Goal: Task Accomplishment & Management: Complete application form

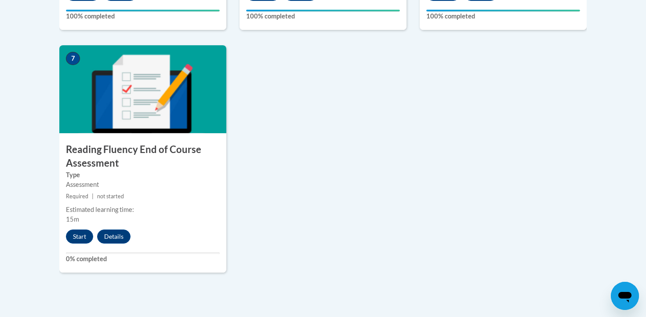
scroll to position [719, 0]
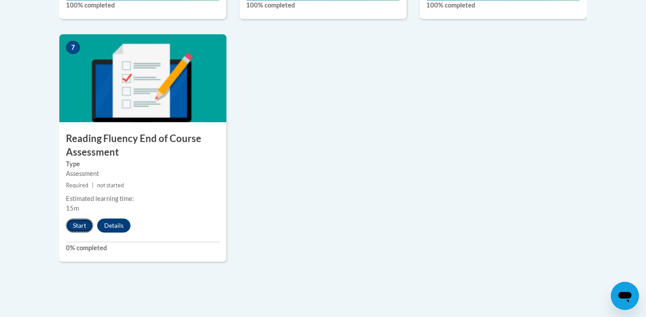
click at [77, 228] on button "Start" at bounding box center [79, 225] width 27 height 14
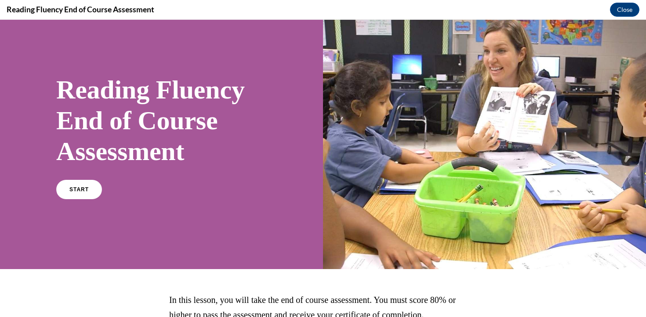
scroll to position [19, 0]
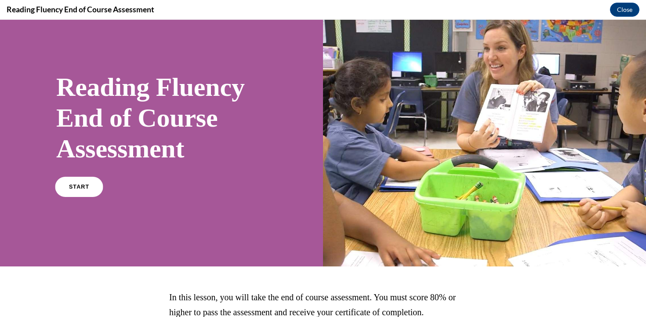
click at [80, 190] on link "START" at bounding box center [79, 187] width 48 height 20
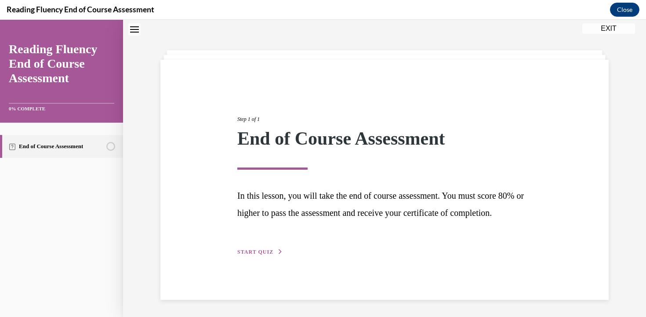
scroll to position [36, 0]
click at [256, 254] on span "START QUIZ" at bounding box center [255, 251] width 36 height 6
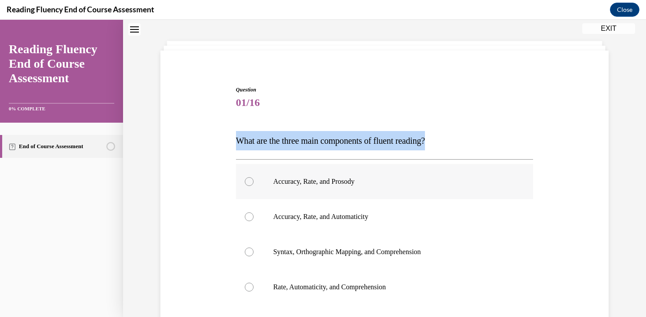
drag, startPoint x: 239, startPoint y: 144, endPoint x: 396, endPoint y: 167, distance: 159.0
click at [396, 167] on div "Question 01/16 What are the three main components of fluent reading?  Accuracy,…" at bounding box center [384, 250] width 297 height 328
copy div "What are the three main components of fluent reading?"
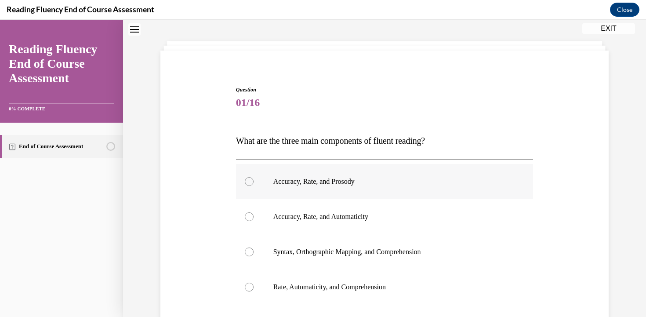
click at [250, 182] on div at bounding box center [249, 181] width 9 height 9
click at [250, 182] on input "Accuracy, Rate, and Prosody" at bounding box center [249, 181] width 9 height 9
radio input "true"
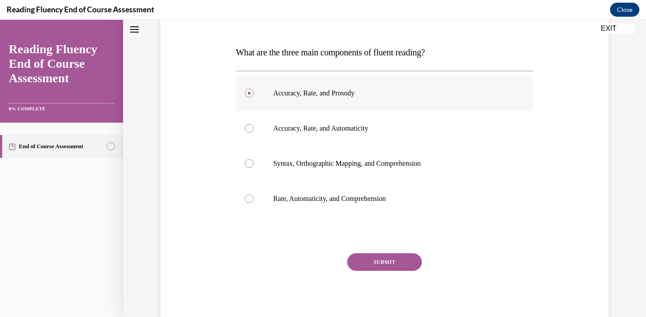
scroll to position [151, 0]
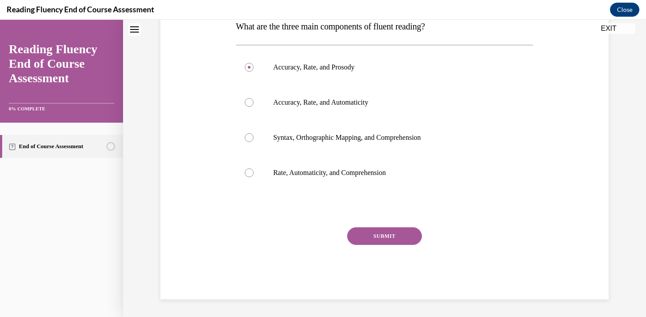
click at [376, 238] on button "SUBMIT" at bounding box center [384, 236] width 75 height 18
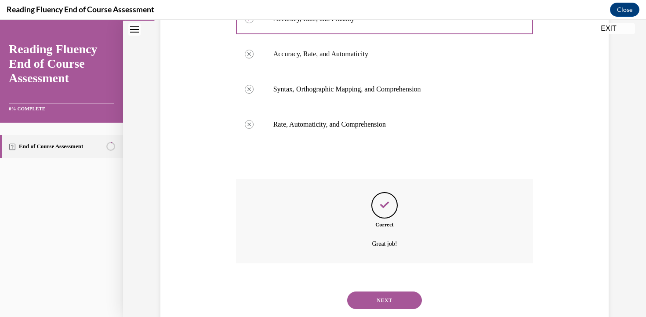
scroll to position [222, 0]
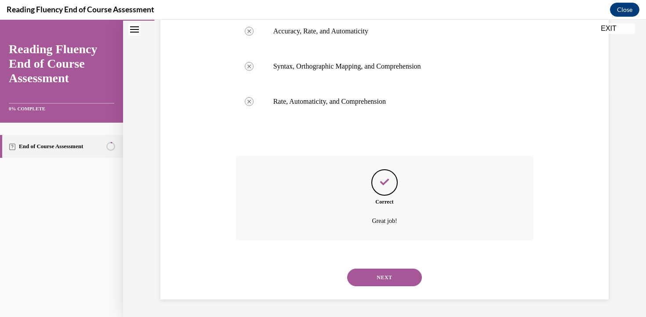
click at [384, 280] on button "NEXT" at bounding box center [384, 277] width 75 height 18
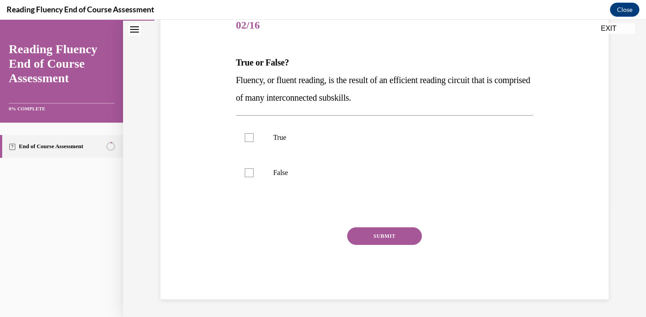
scroll to position [98, 0]
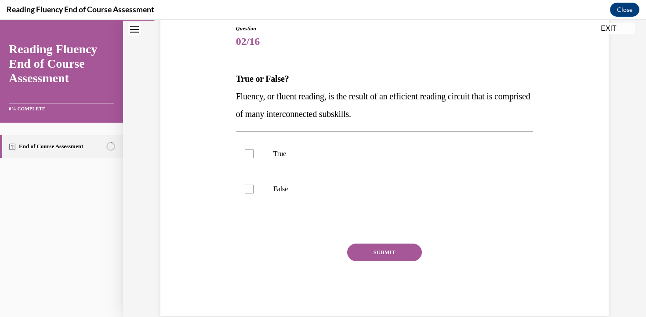
drag, startPoint x: 237, startPoint y: 97, endPoint x: 406, endPoint y: 116, distance: 170.6
click at [406, 116] on p "Fluency, or fluent reading, is the result of an efficient reading circuit that …" at bounding box center [384, 104] width 297 height 35
copy span "Fluency, or fluent reading, is the result of an efficient reading circuit that …"
click at [246, 154] on div at bounding box center [249, 153] width 9 height 9
click at [246, 154] on input "True" at bounding box center [249, 153] width 9 height 9
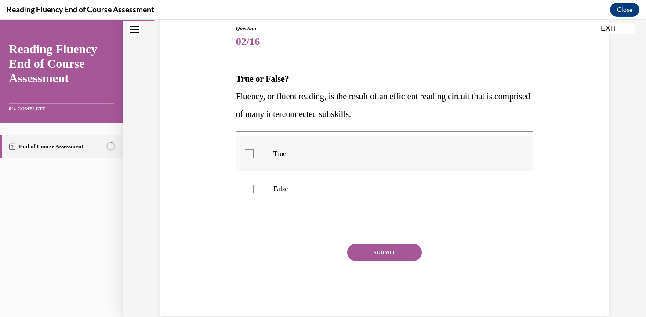
checkbox input "true"
click at [379, 255] on button "SUBMIT" at bounding box center [384, 252] width 75 height 18
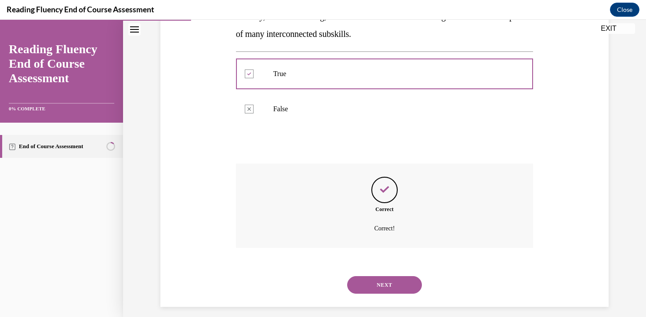
scroll to position [185, 0]
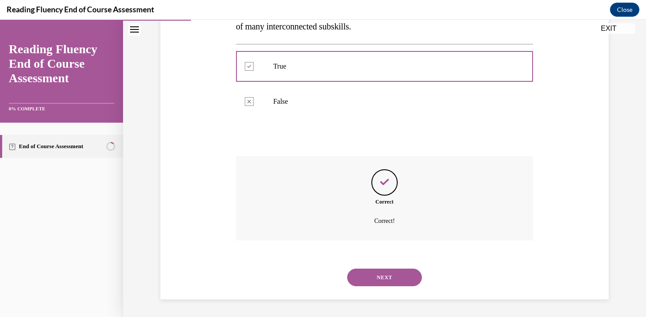
click at [381, 281] on button "NEXT" at bounding box center [384, 277] width 75 height 18
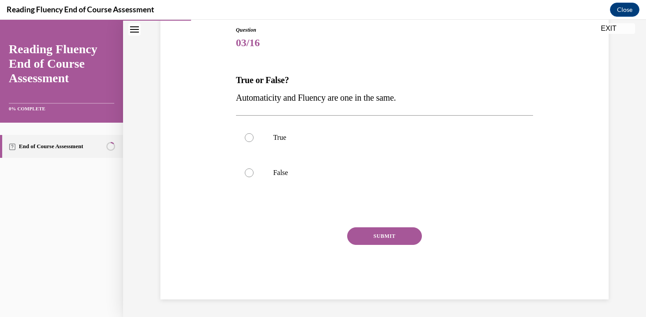
scroll to position [96, 0]
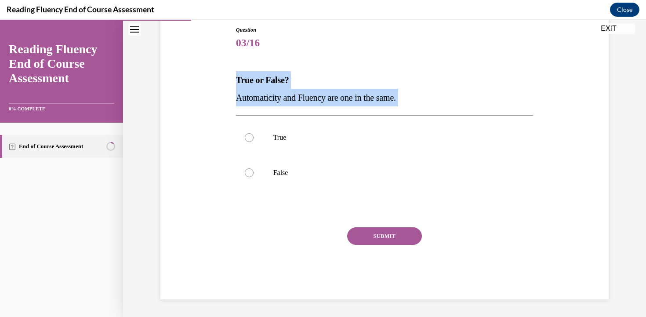
drag, startPoint x: 234, startPoint y: 82, endPoint x: 412, endPoint y: 103, distance: 179.1
click at [412, 103] on div "Question 03/16 True or False? Automaticity and Fluency are one in the same.  Tr…" at bounding box center [385, 156] width 302 height 286
copy div "True or False? Automaticity and Fluency are one in the same."
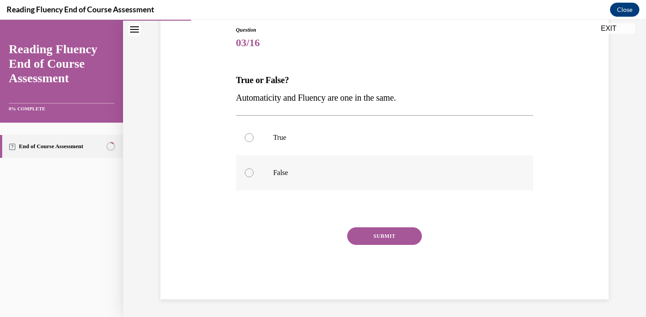
click at [248, 171] on div at bounding box center [249, 172] width 9 height 9
click at [248, 171] on input "False" at bounding box center [249, 172] width 9 height 9
radio input "true"
click at [377, 239] on button "SUBMIT" at bounding box center [384, 236] width 75 height 18
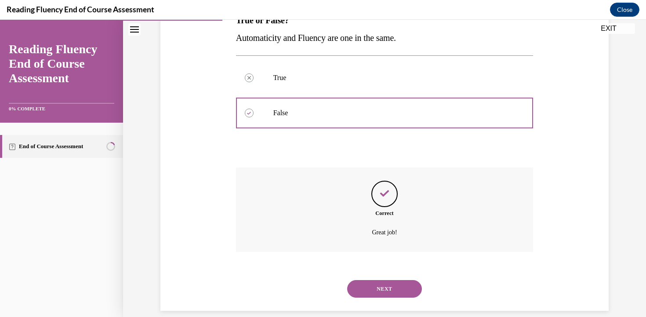
scroll to position [167, 0]
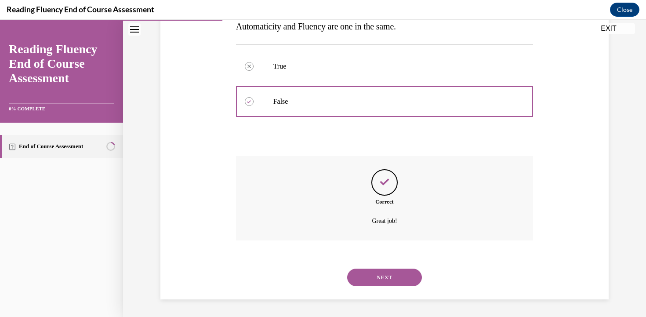
click at [387, 280] on button "NEXT" at bounding box center [384, 277] width 75 height 18
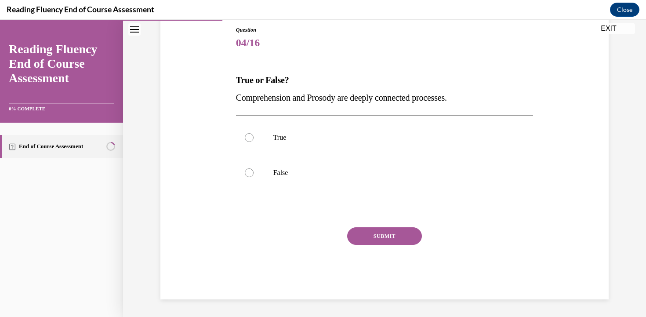
scroll to position [96, 0]
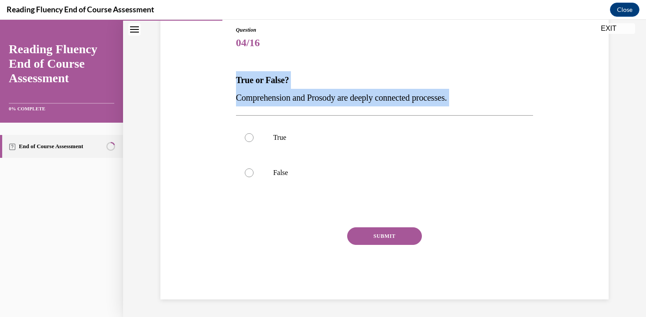
drag, startPoint x: 234, startPoint y: 77, endPoint x: 380, endPoint y: 107, distance: 149.3
click at [380, 107] on div "Question 04/16 True or False? Comprehension and Prosody are deeply connected pr…" at bounding box center [385, 156] width 302 height 286
copy div "True or False? Comprehension and Prosody are deeply connected processes."
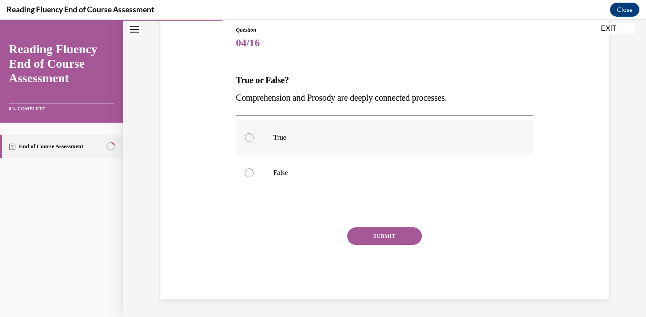
click at [267, 136] on label "True" at bounding box center [384, 137] width 297 height 35
click at [253, 136] on input "True" at bounding box center [249, 137] width 9 height 9
radio input "true"
click at [382, 238] on button "SUBMIT" at bounding box center [384, 236] width 75 height 18
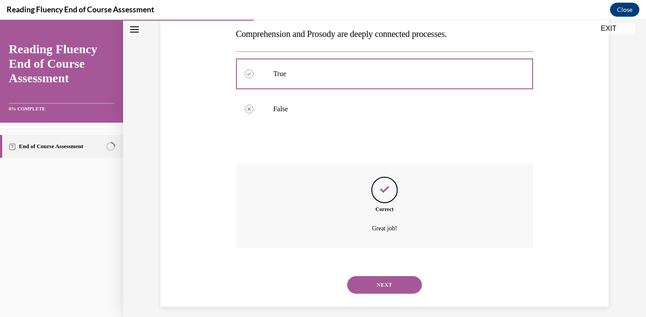
scroll to position [167, 0]
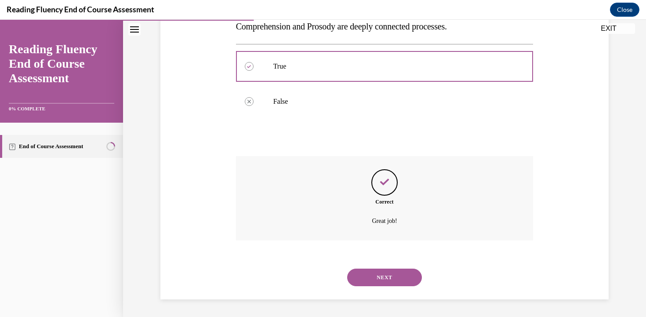
click at [391, 278] on button "NEXT" at bounding box center [384, 277] width 75 height 18
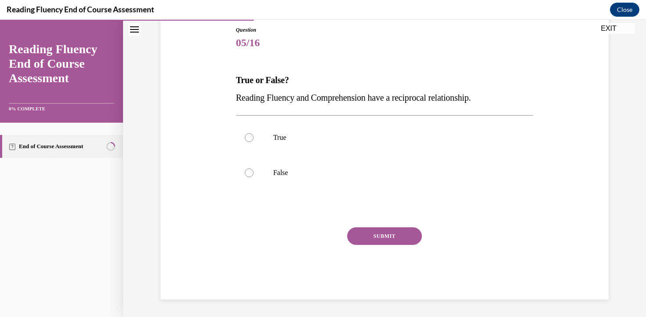
scroll to position [96, 0]
drag, startPoint x: 235, startPoint y: 81, endPoint x: 494, endPoint y: 100, distance: 260.3
click at [494, 100] on div "Question 05/16 True or False? Reading Fluency and Comprehension have a reciproc…" at bounding box center [385, 156] width 302 height 286
copy div "True or False? Reading Fluency and Comprehension have a reciprocal relationship."
click at [279, 133] on p "True" at bounding box center [392, 137] width 238 height 9
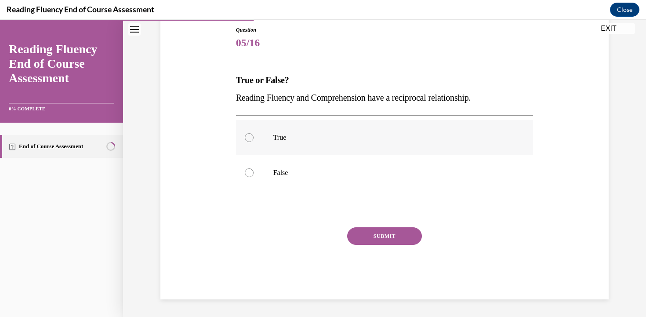
click at [253, 133] on input "True" at bounding box center [249, 137] width 9 height 9
radio input "true"
click at [394, 235] on button "SUBMIT" at bounding box center [384, 236] width 75 height 18
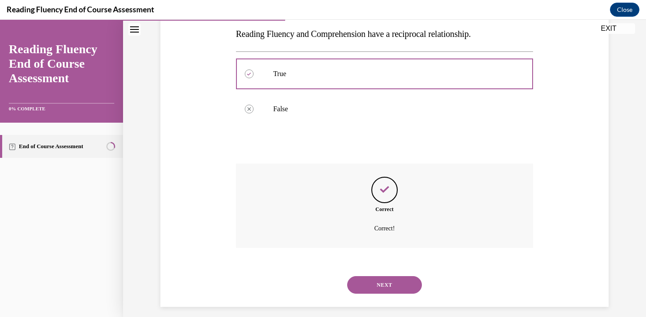
scroll to position [167, 0]
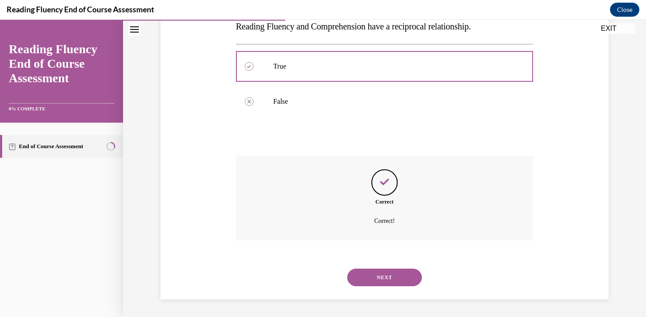
click at [394, 278] on button "NEXT" at bounding box center [384, 277] width 75 height 18
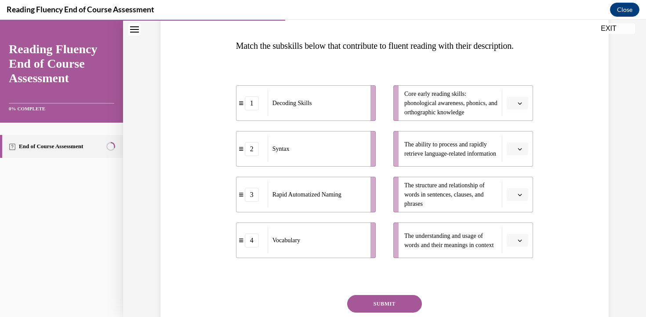
scroll to position [134, 0]
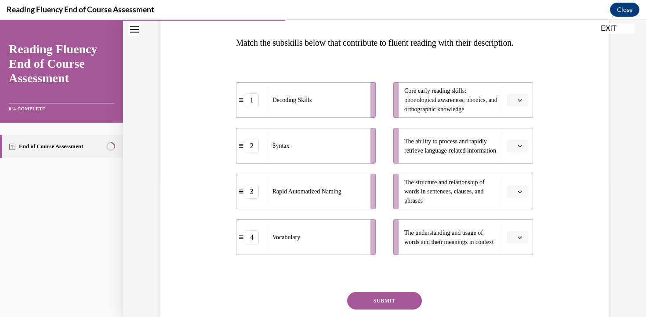
click at [518, 101] on icon "button" at bounding box center [520, 100] width 4 height 2
click at [518, 101] on icon "button" at bounding box center [519, 99] width 4 height 2
click at [513, 150] on span "Please select an option" at bounding box center [513, 145] width 3 height 9
click at [513, 234] on span "3" at bounding box center [513, 235] width 3 height 7
click at [517, 194] on icon "button" at bounding box center [519, 191] width 4 height 4
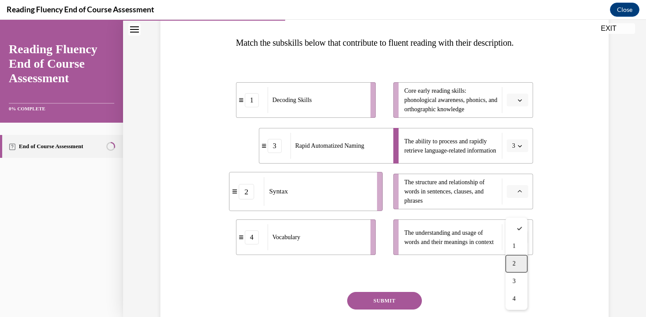
click at [515, 262] on span "2" at bounding box center [513, 263] width 3 height 7
click at [517, 239] on icon "button" at bounding box center [519, 237] width 4 height 4
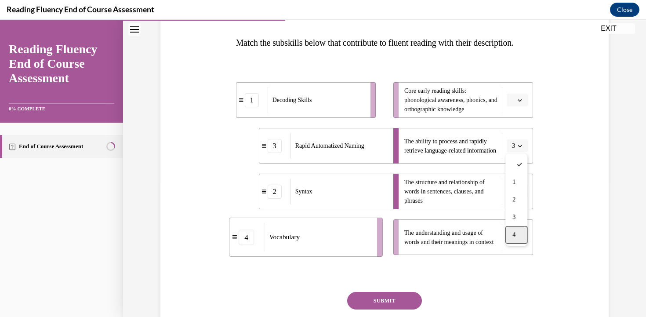
click at [513, 235] on span "4" at bounding box center [513, 234] width 3 height 7
click at [521, 101] on icon "button" at bounding box center [520, 100] width 4 height 2
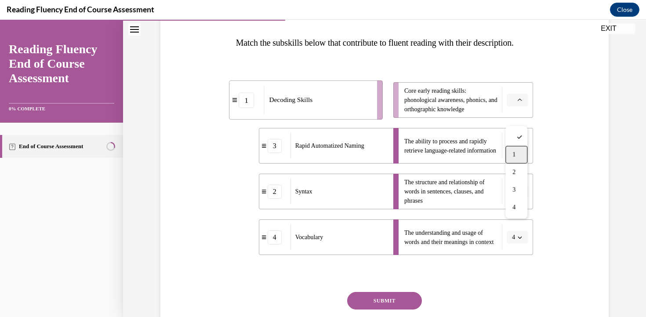
click at [515, 155] on span "1" at bounding box center [513, 154] width 3 height 7
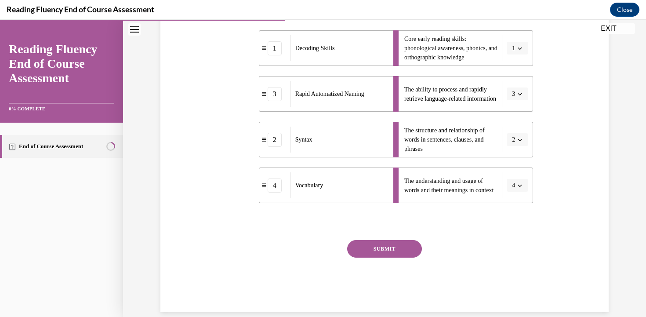
click at [378, 257] on button "SUBMIT" at bounding box center [384, 249] width 75 height 18
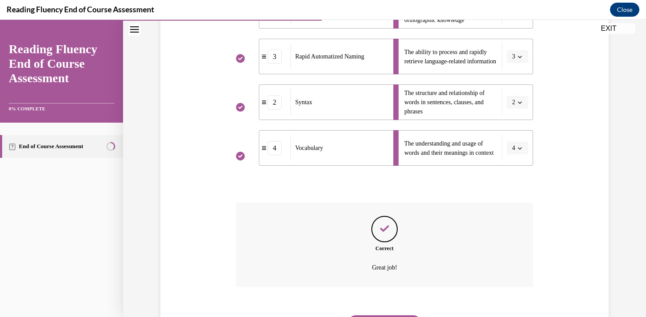
scroll to position [287, 0]
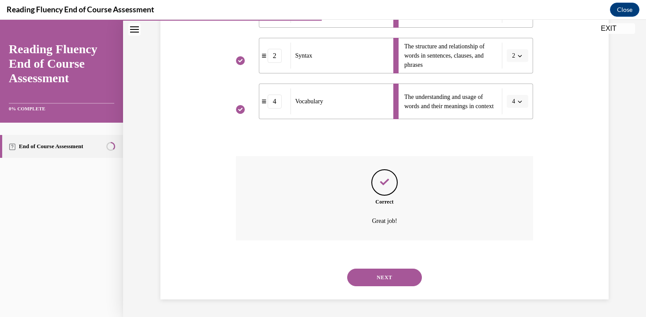
click at [381, 276] on button "NEXT" at bounding box center [384, 277] width 75 height 18
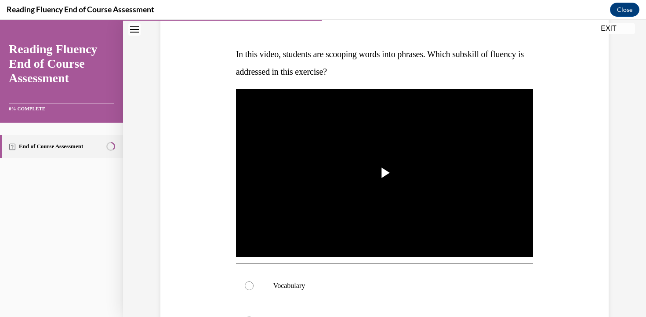
scroll to position [123, 0]
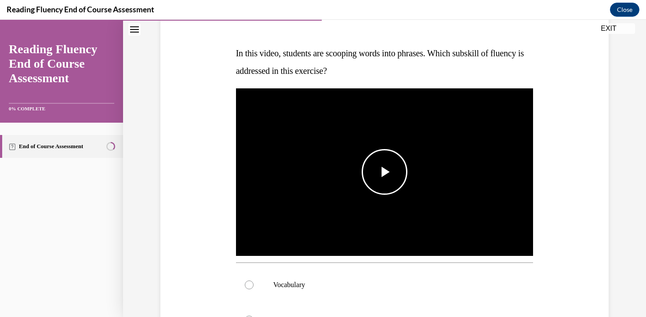
click at [384, 172] on span "Video player" at bounding box center [384, 172] width 0 height 0
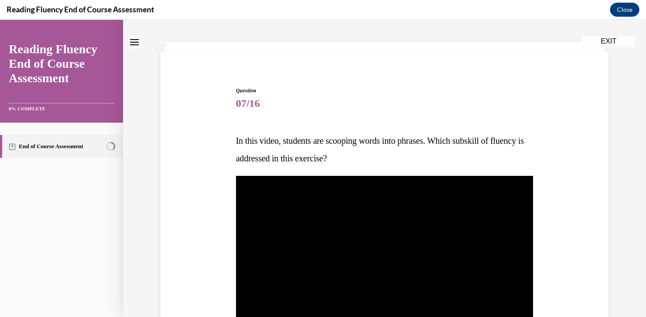
scroll to position [9, 0]
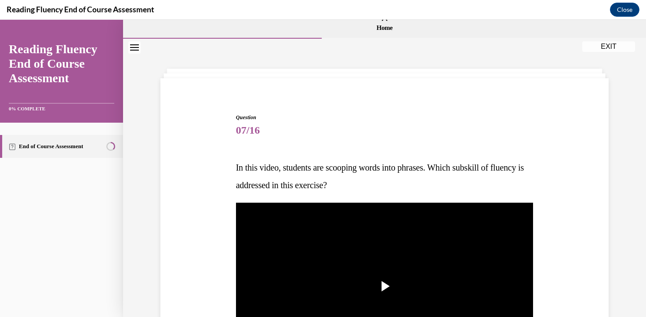
drag, startPoint x: 235, startPoint y: 168, endPoint x: 373, endPoint y: 195, distance: 141.1
copy span "In this video, students are scooping words into phrases. Which subskill of flue…"
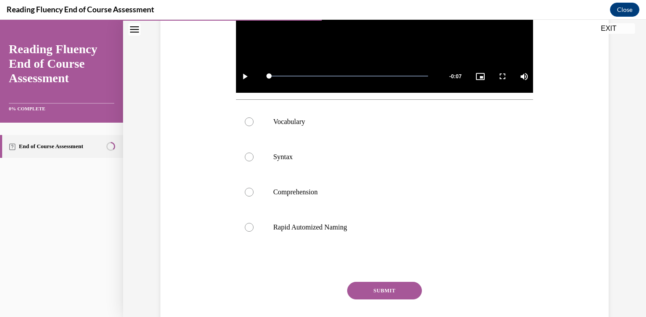
scroll to position [287, 0]
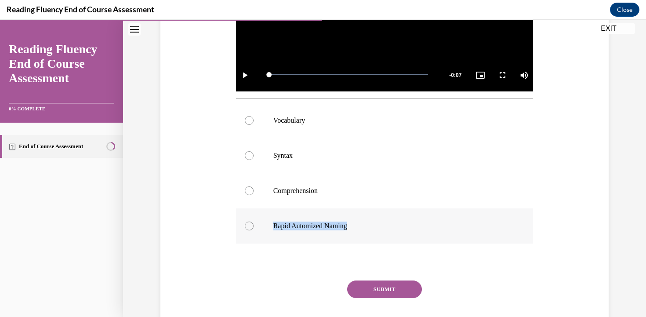
drag, startPoint x: 361, startPoint y: 227, endPoint x: 274, endPoint y: 227, distance: 87.0
click at [274, 227] on p "Rapid Automized Naming" at bounding box center [392, 225] width 238 height 9
copy p "Rapid Automized Naming"
click at [250, 192] on div at bounding box center [249, 190] width 9 height 9
click at [250, 192] on input "Comprehension" at bounding box center [249, 190] width 9 height 9
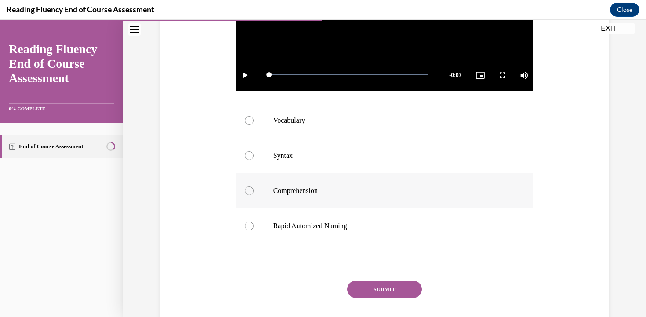
radio input "true"
click at [382, 289] on button "SUBMIT" at bounding box center [384, 289] width 75 height 18
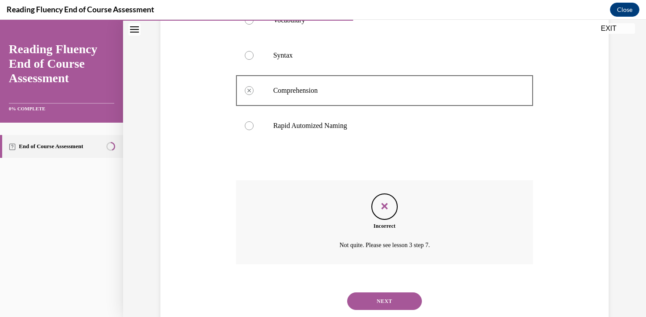
scroll to position [384, 0]
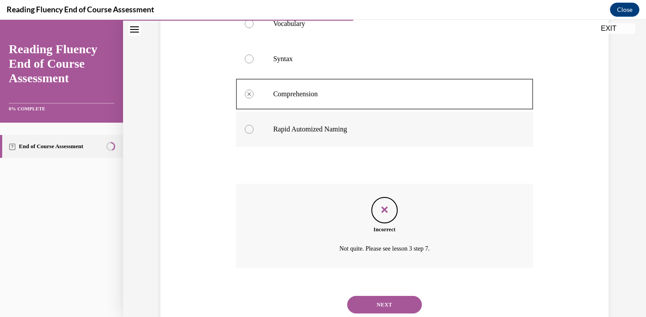
click at [249, 130] on div at bounding box center [249, 129] width 9 height 9
click at [384, 303] on button "NEXT" at bounding box center [384, 305] width 75 height 18
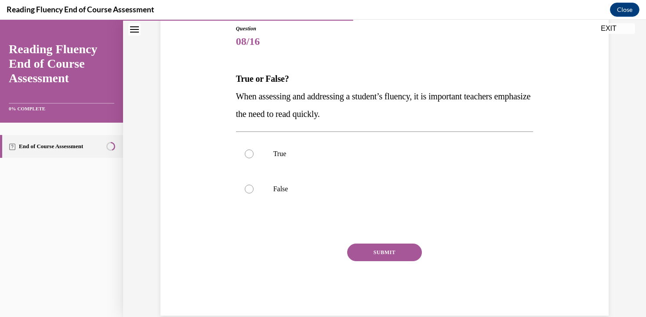
drag, startPoint x: 234, startPoint y: 77, endPoint x: 395, endPoint y: 117, distance: 166.5
click at [395, 117] on div "Question 08/16 True or False? When assessing and addressing a student’s fluency…" at bounding box center [385, 163] width 302 height 304
copy div "True or False? When assessing and addressing a student’s fluency, it is importa…"
click at [250, 188] on div at bounding box center [249, 188] width 9 height 9
click at [250, 188] on input "False" at bounding box center [249, 188] width 9 height 9
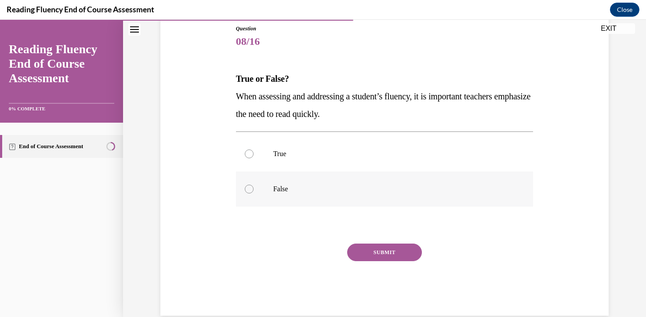
radio input "true"
click at [380, 250] on button "SUBMIT" at bounding box center [384, 252] width 75 height 18
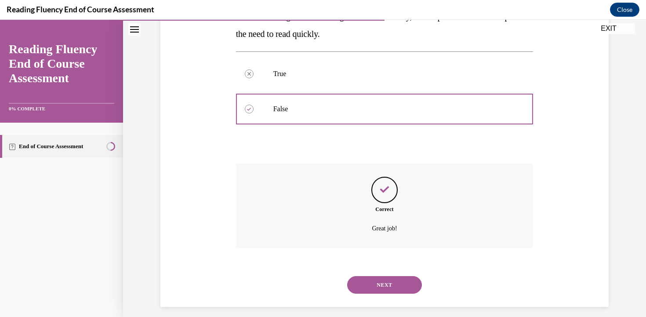
scroll to position [185, 0]
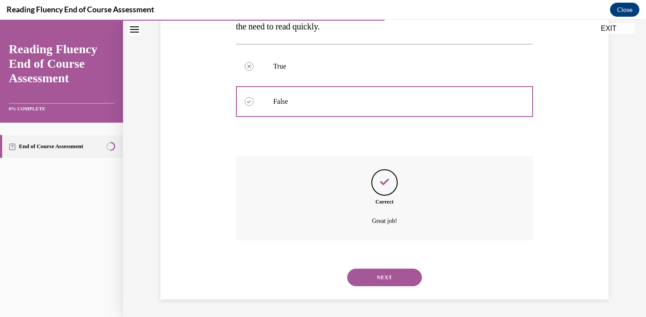
click at [380, 276] on button "NEXT" at bounding box center [384, 277] width 75 height 18
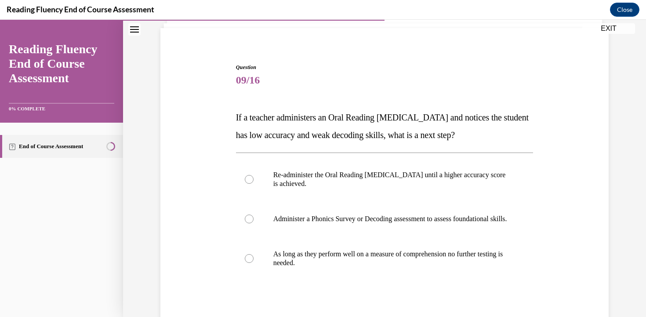
scroll to position [76, 0]
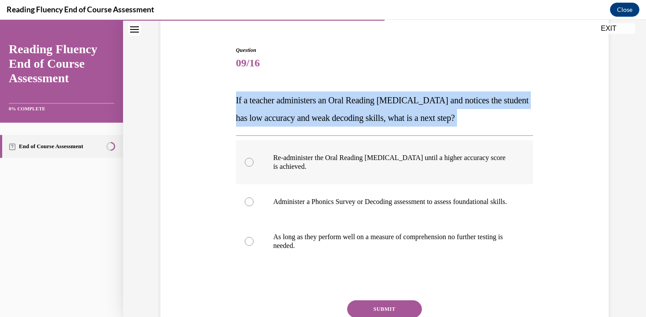
drag, startPoint x: 235, startPoint y: 100, endPoint x: 410, endPoint y: 141, distance: 180.4
click at [410, 141] on div "Question 09/16 If a teacher administers an Oral Reading Fluency assessment and …" at bounding box center [385, 202] width 302 height 339
copy div "If a teacher administers an Oral Reading Fluency assessment and notices the stu…"
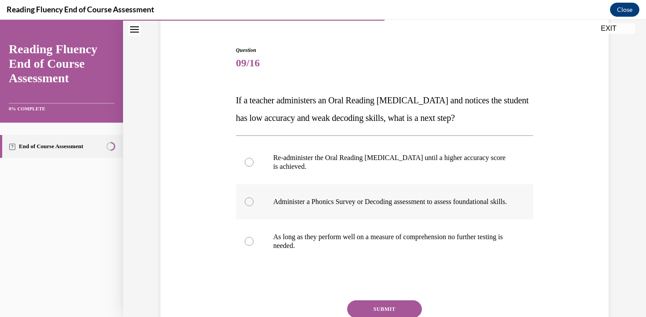
click at [248, 203] on div at bounding box center [249, 201] width 9 height 9
click at [248, 203] on input "Administer a Phonics Survey or Decoding assessment to assess foundational skill…" at bounding box center [249, 201] width 9 height 9
radio input "true"
drag, startPoint x: 273, startPoint y: 201, endPoint x: 307, endPoint y: 216, distance: 36.8
click at [307, 216] on label "Administer a Phonics Survey or Decoding assessment to assess foundational skill…" at bounding box center [384, 201] width 297 height 35
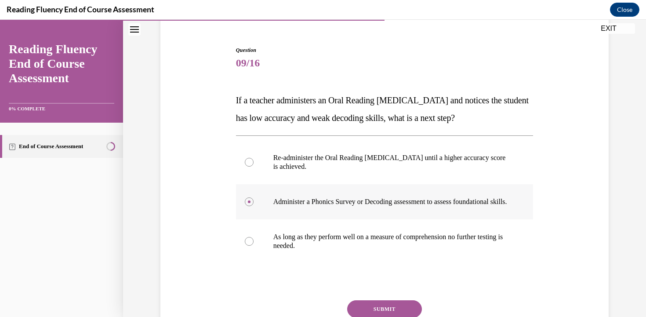
copy p "Administer a Phonics Survey or Decoding assessment to assess foundational skill…"
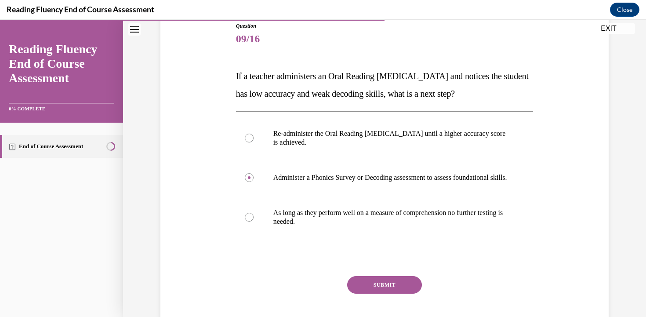
click at [390, 291] on button "SUBMIT" at bounding box center [384, 285] width 75 height 18
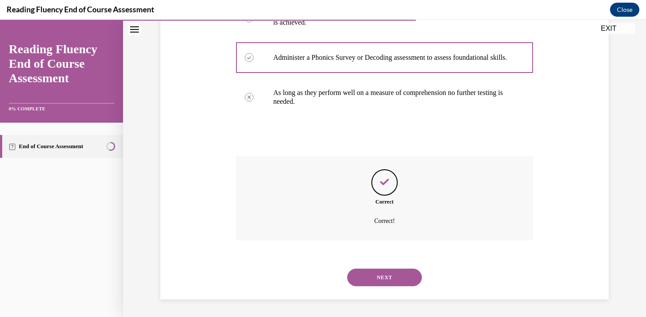
scroll to position [229, 0]
click at [383, 280] on button "NEXT" at bounding box center [384, 277] width 75 height 18
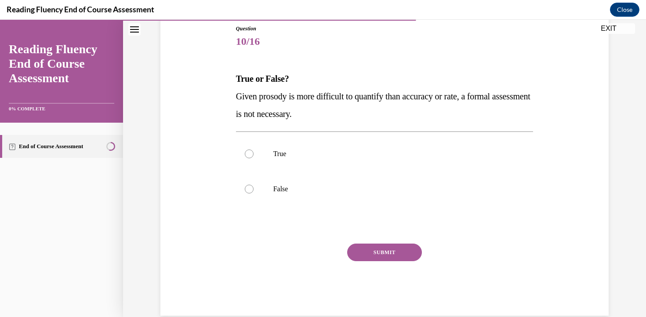
drag, startPoint x: 232, startPoint y: 75, endPoint x: 345, endPoint y: 112, distance: 118.2
click at [345, 112] on div "Question 10/16 True or False? Given prosody is more difficult to quantify than …" at bounding box center [384, 156] width 452 height 317
click at [266, 190] on label "False" at bounding box center [384, 188] width 297 height 35
click at [253, 190] on input "False" at bounding box center [249, 188] width 9 height 9
radio input "true"
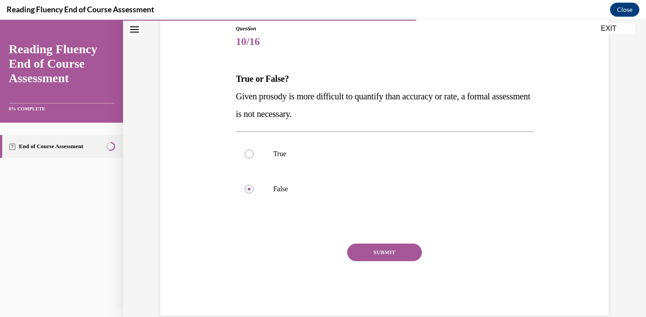
click at [380, 252] on button "SUBMIT" at bounding box center [384, 252] width 75 height 18
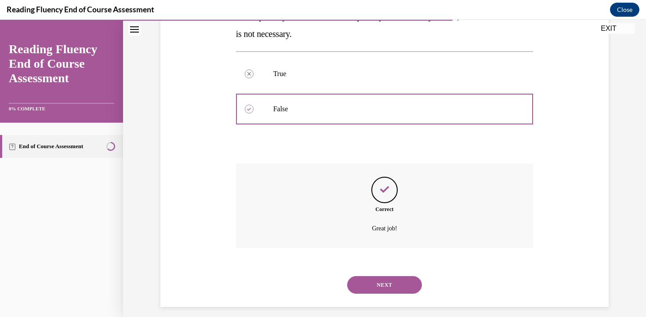
scroll to position [185, 0]
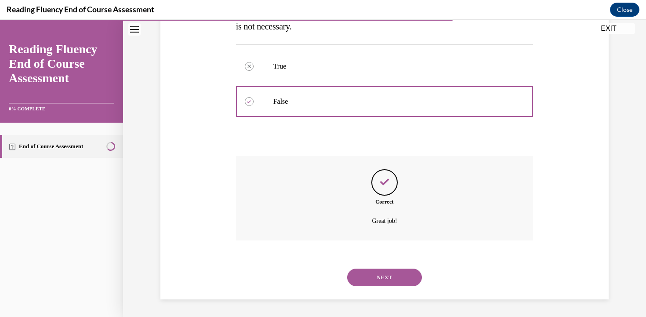
click at [387, 278] on button "NEXT" at bounding box center [384, 277] width 75 height 18
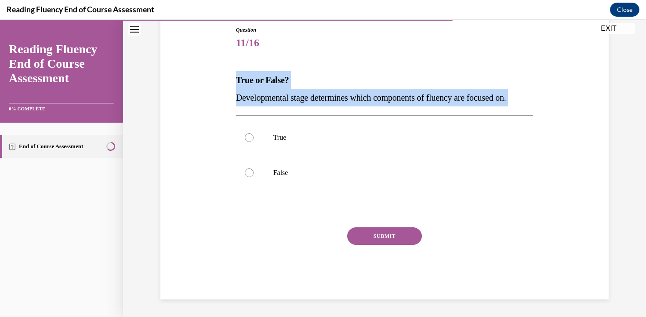
drag, startPoint x: 236, startPoint y: 81, endPoint x: 539, endPoint y: 112, distance: 304.2
click at [539, 112] on div "Question 11/16 True or False? Developmental stage determines which components o…" at bounding box center [384, 150] width 452 height 300
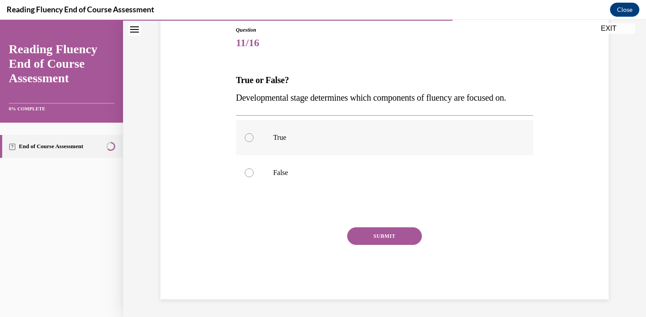
click at [277, 135] on p "True" at bounding box center [392, 137] width 238 height 9
click at [253, 135] on input "True" at bounding box center [249, 137] width 9 height 9
radio input "true"
click at [383, 231] on button "SUBMIT" at bounding box center [384, 236] width 75 height 18
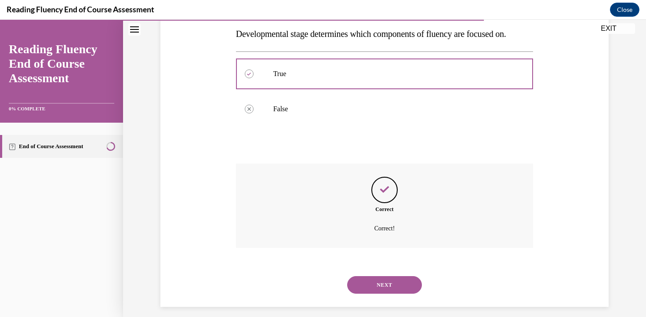
scroll to position [167, 0]
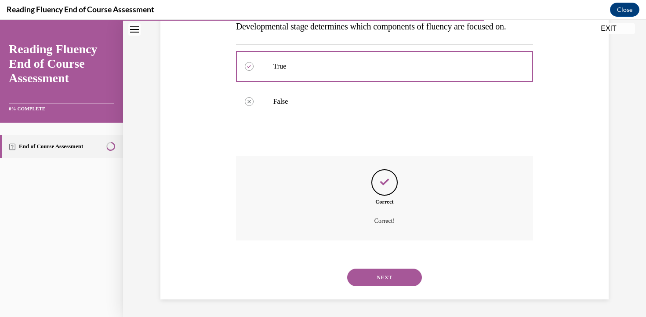
click at [377, 278] on button "NEXT" at bounding box center [384, 277] width 75 height 18
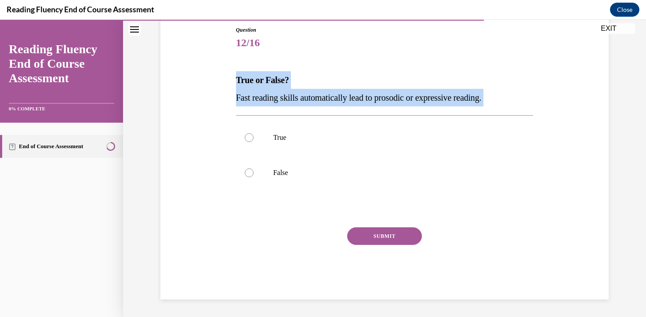
drag, startPoint x: 234, startPoint y: 81, endPoint x: 444, endPoint y: 117, distance: 213.0
click at [444, 117] on div "Question 12/16 True or False? Fast reading skills automatically lead to prosodi…" at bounding box center [385, 156] width 302 height 286
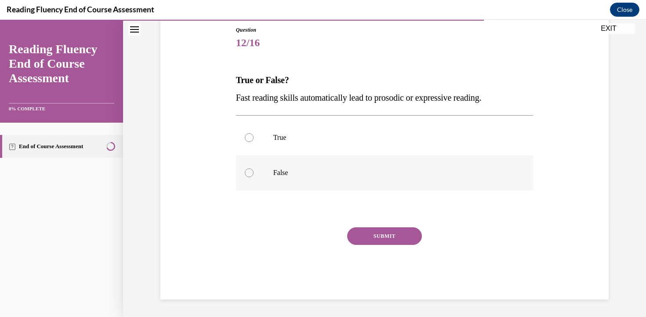
click at [249, 175] on div at bounding box center [249, 172] width 9 height 9
click at [249, 175] on input "False" at bounding box center [249, 172] width 9 height 9
radio input "true"
click at [383, 235] on button "SUBMIT" at bounding box center [384, 236] width 75 height 18
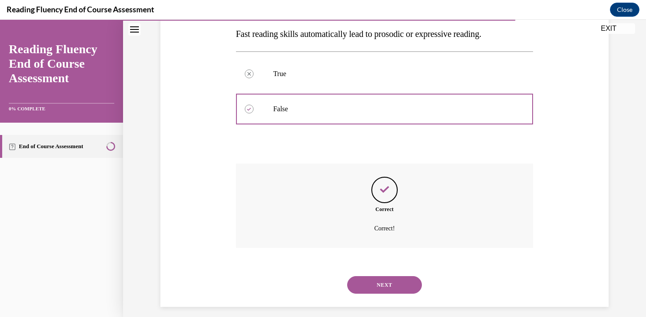
scroll to position [167, 0]
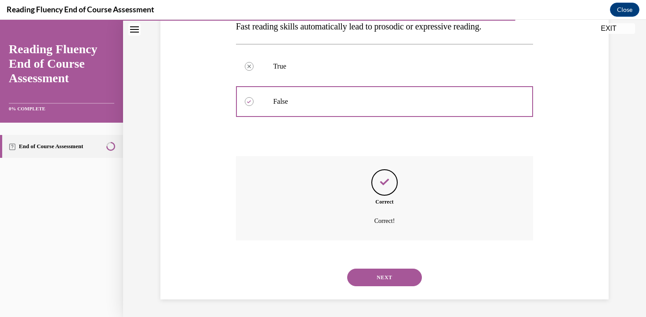
click at [385, 276] on button "NEXT" at bounding box center [384, 277] width 75 height 18
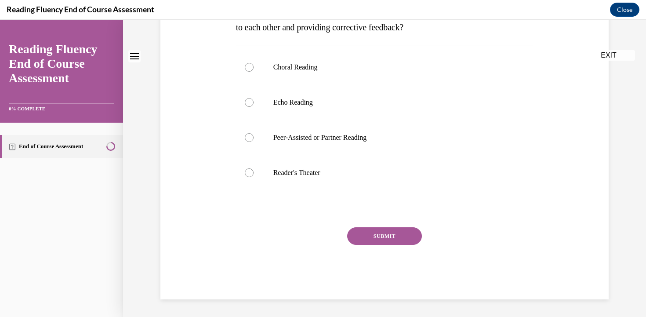
scroll to position [0, 0]
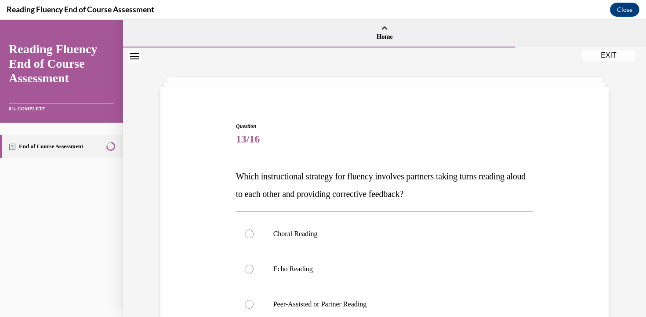
drag, startPoint x: 235, startPoint y: 173, endPoint x: 449, endPoint y: 195, distance: 215.9
click at [449, 195] on div "Question 13/16 Which instructional strategy for fluency involves partners takin…" at bounding box center [385, 287] width 302 height 357
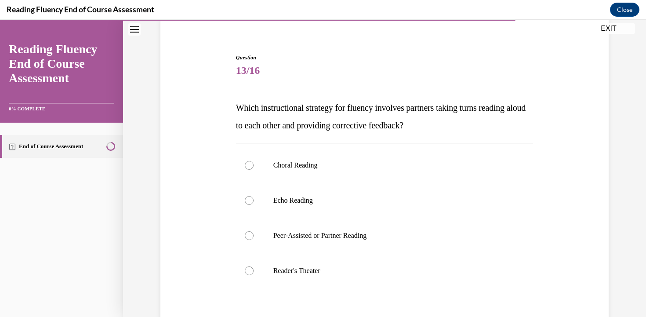
scroll to position [81, 0]
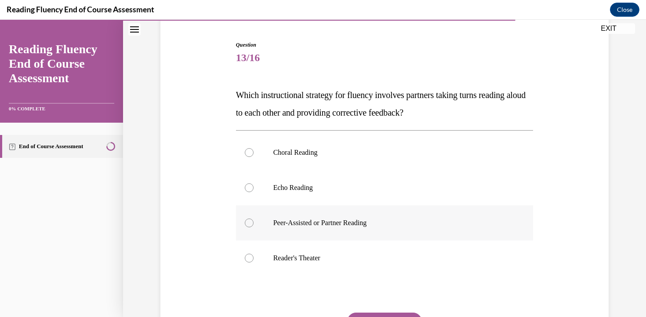
click at [249, 223] on div at bounding box center [249, 222] width 9 height 9
click at [249, 223] on input "Peer-Assisted or Partner Reading" at bounding box center [249, 222] width 9 height 9
radio input "true"
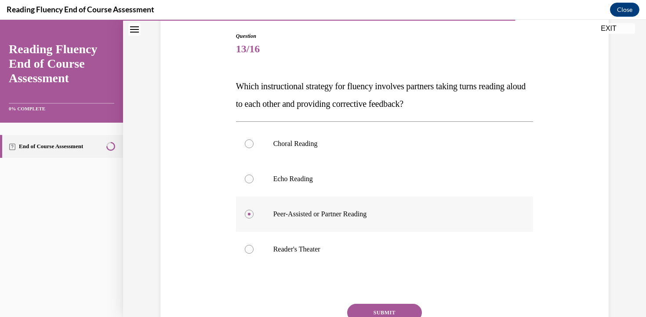
scroll to position [90, 0]
drag, startPoint x: 273, startPoint y: 212, endPoint x: 374, endPoint y: 209, distance: 101.1
click at [374, 209] on p "Peer-Assisted or Partner Reading" at bounding box center [392, 213] width 238 height 9
click at [386, 310] on button "SUBMIT" at bounding box center [384, 312] width 75 height 18
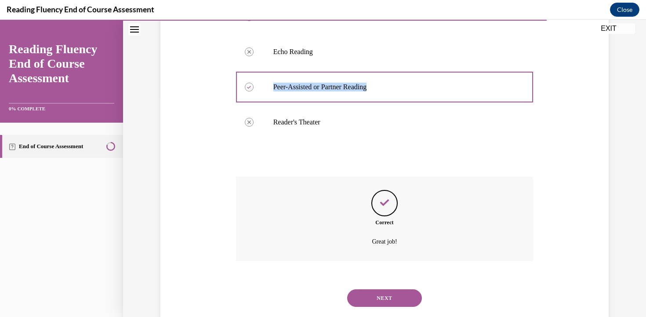
scroll to position [236, 0]
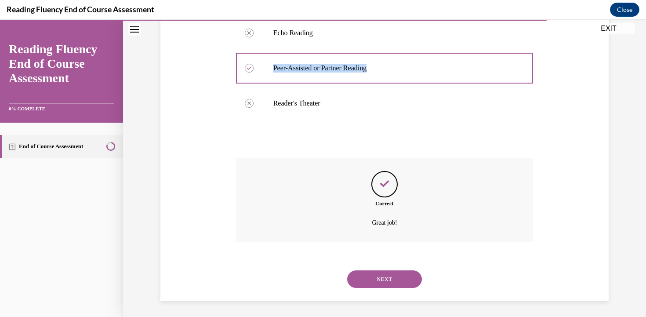
click at [386, 281] on button "NEXT" at bounding box center [384, 279] width 75 height 18
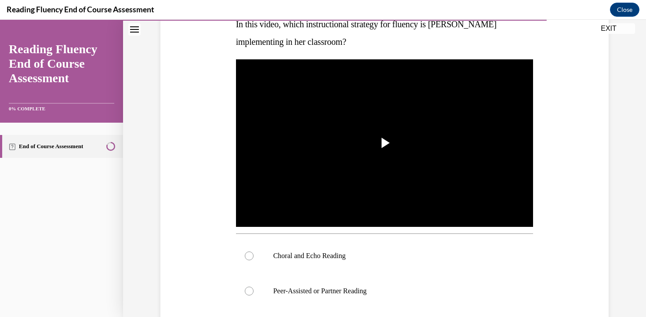
scroll to position [151, 0]
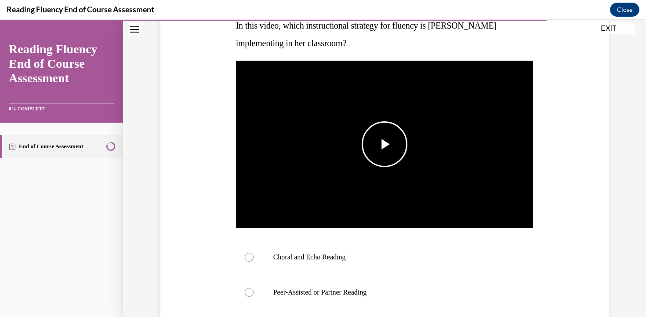
click at [384, 144] on span "Video player" at bounding box center [384, 144] width 0 height 0
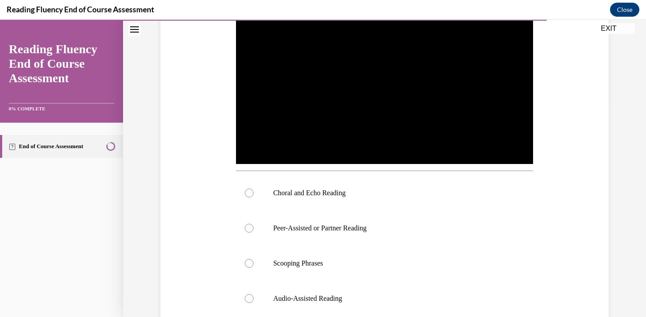
scroll to position [219, 0]
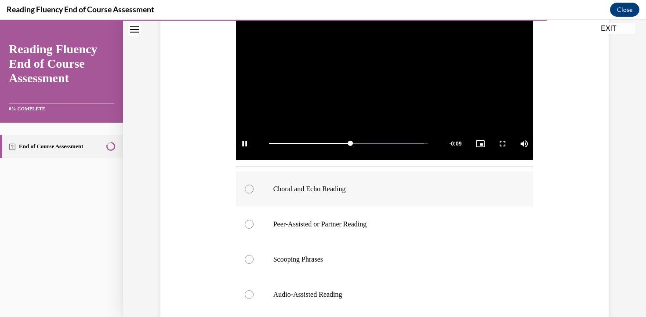
click at [249, 188] on div at bounding box center [249, 188] width 9 height 9
click at [249, 188] on input "Choral and Echo Reading" at bounding box center [249, 188] width 9 height 9
radio input "true"
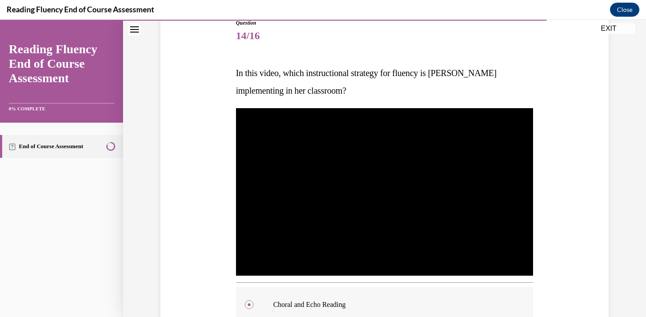
scroll to position [80, 0]
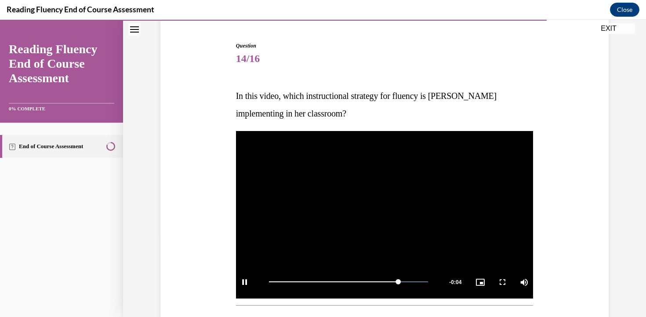
drag, startPoint x: 235, startPoint y: 91, endPoint x: 390, endPoint y: 118, distance: 157.4
click at [390, 118] on div "Question 14/16 In this video, which instructional strategy for fluency is Ms. S…" at bounding box center [385, 294] width 302 height 531
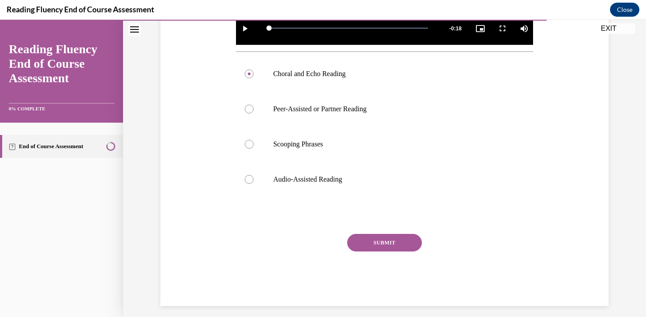
scroll to position [333, 0]
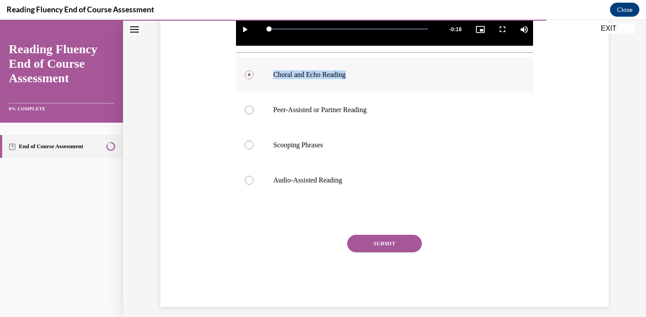
drag, startPoint x: 356, startPoint y: 78, endPoint x: 275, endPoint y: 78, distance: 81.7
click at [275, 78] on p "Choral and Echo Reading" at bounding box center [392, 74] width 238 height 9
click at [380, 246] on button "SUBMIT" at bounding box center [384, 244] width 75 height 18
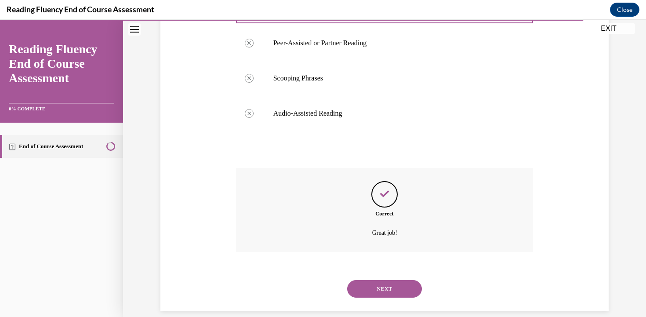
scroll to position [411, 0]
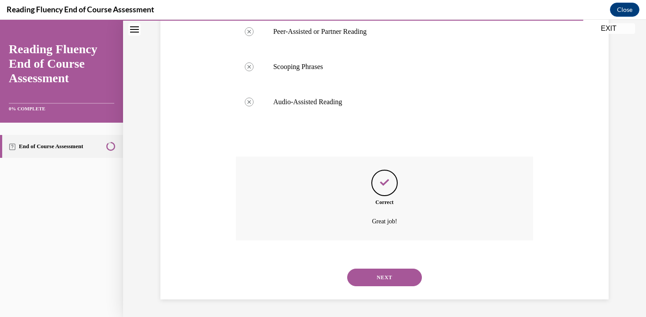
click at [383, 278] on button "NEXT" at bounding box center [384, 277] width 75 height 18
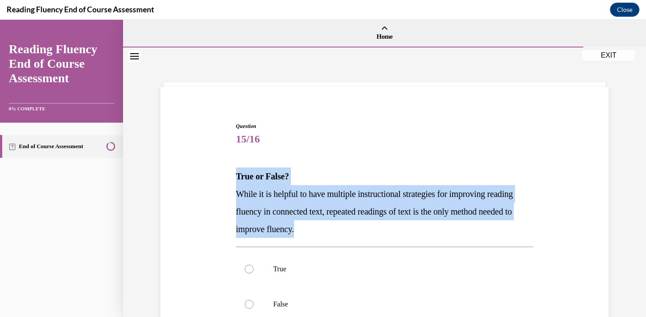
drag, startPoint x: 234, startPoint y: 175, endPoint x: 343, endPoint y: 230, distance: 122.8
click at [343, 230] on div "Question 15/16 True or False? While it is helpful to have multiple instructiona…" at bounding box center [385, 270] width 302 height 322
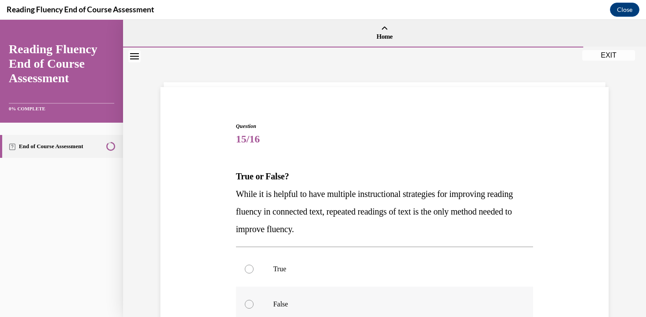
click at [252, 306] on div at bounding box center [249, 304] width 9 height 9
click at [252, 306] on input "False" at bounding box center [249, 304] width 9 height 9
radio input "true"
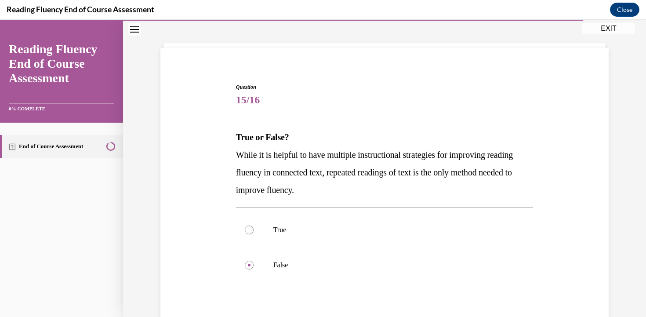
scroll to position [131, 0]
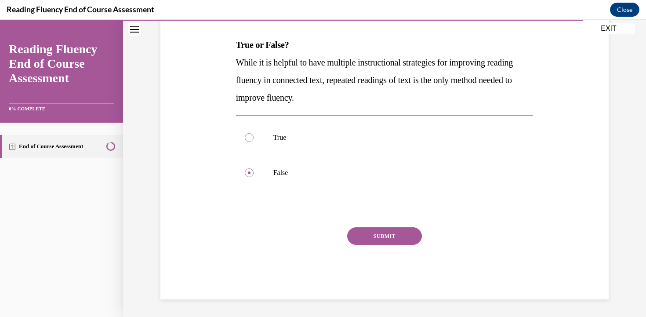
click at [375, 237] on button "SUBMIT" at bounding box center [384, 236] width 75 height 18
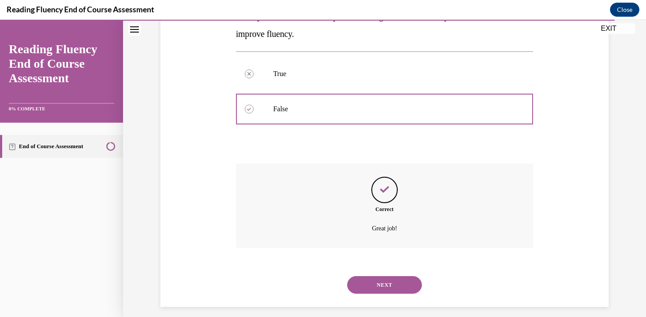
scroll to position [202, 0]
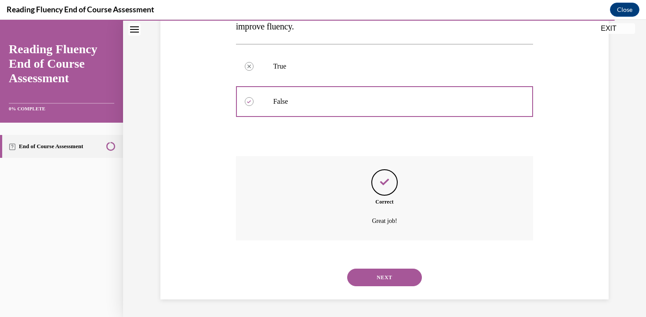
click at [387, 278] on button "NEXT" at bounding box center [384, 277] width 75 height 18
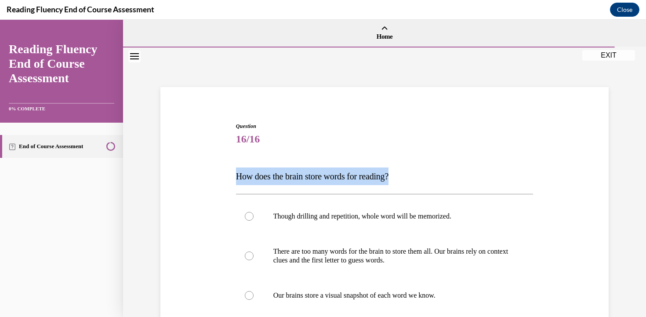
drag, startPoint x: 228, startPoint y: 176, endPoint x: 411, endPoint y: 176, distance: 183.2
click at [411, 176] on div "Question 16/16 How does the brain store words for reading? Though drilling and …" at bounding box center [384, 281] width 452 height 370
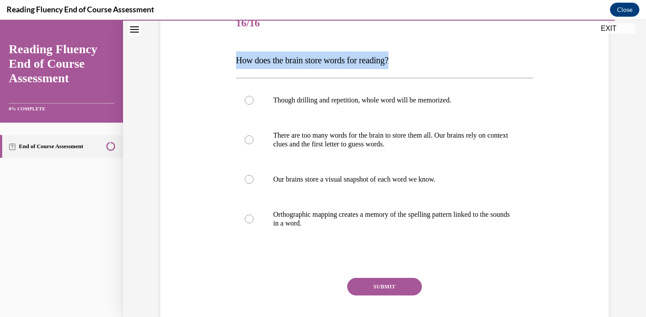
scroll to position [116, 0]
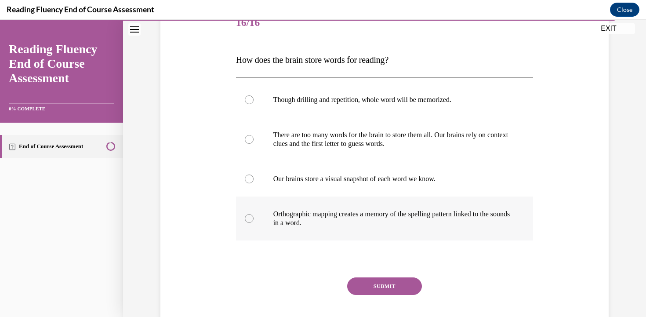
click at [249, 217] on div at bounding box center [249, 218] width 9 height 9
click at [249, 217] on input "Orthographic mapping creates a memory of the spelling pattern linked to the sou…" at bounding box center [249, 218] width 9 height 9
radio input "true"
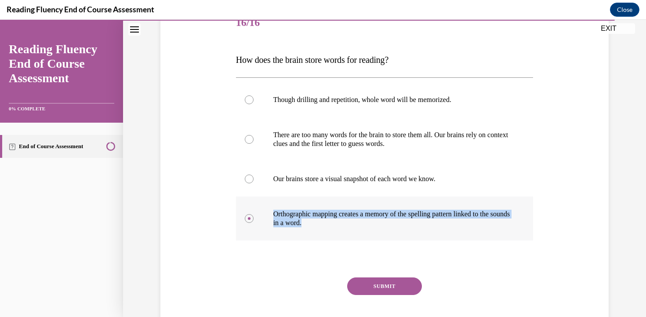
drag, startPoint x: 335, startPoint y: 229, endPoint x: 273, endPoint y: 212, distance: 64.3
click at [273, 212] on label "Orthographic mapping creates a memory of the spelling pattern linked to the sou…" at bounding box center [384, 218] width 297 height 44
click at [388, 287] on button "SUBMIT" at bounding box center [384, 286] width 75 height 18
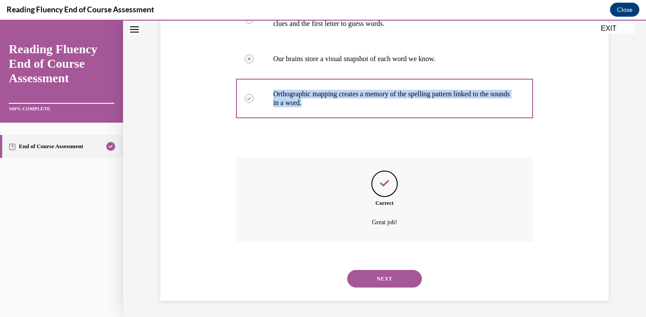
scroll to position [238, 0]
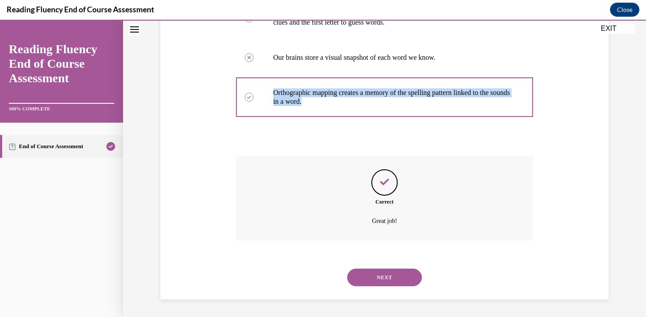
click at [383, 280] on button "NEXT" at bounding box center [384, 277] width 75 height 18
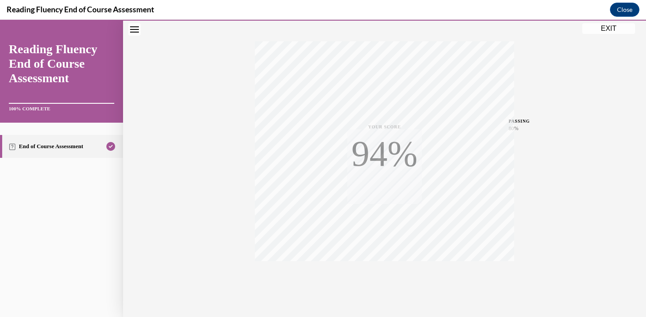
scroll to position [153, 0]
click at [486, 192] on div "EXIT Reading Fluency End of Course Assessment 100% COMPLETE End of Course Asses…" at bounding box center [323, 168] width 646 height 297
click at [609, 26] on button "EXIT" at bounding box center [608, 28] width 53 height 11
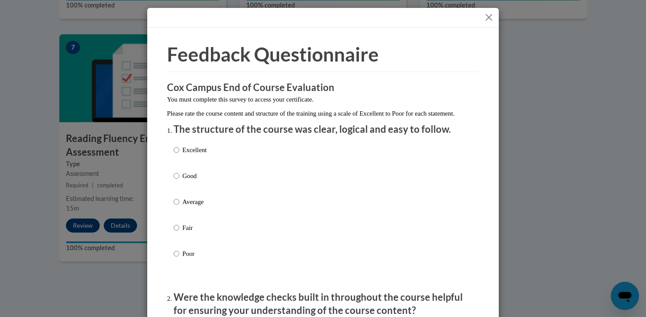
click at [487, 17] on button "Close" at bounding box center [488, 17] width 11 height 11
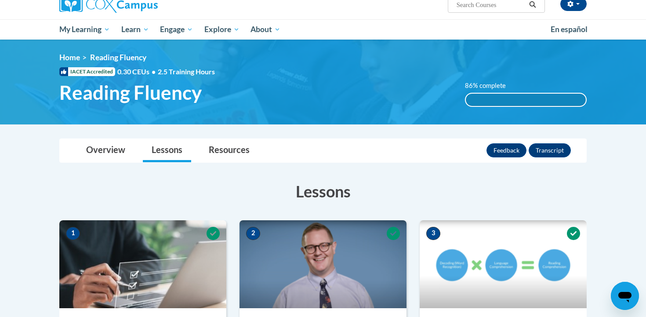
scroll to position [0, 0]
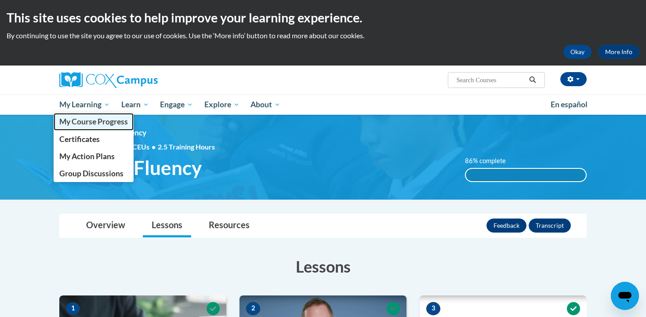
click at [88, 122] on span "My Course Progress" at bounding box center [93, 121] width 69 height 9
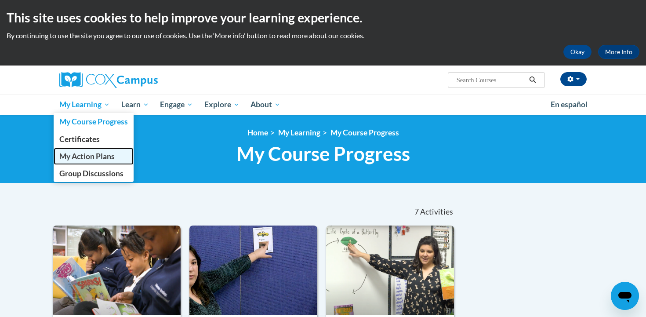
click at [76, 155] on span "My Action Plans" at bounding box center [86, 156] width 55 height 9
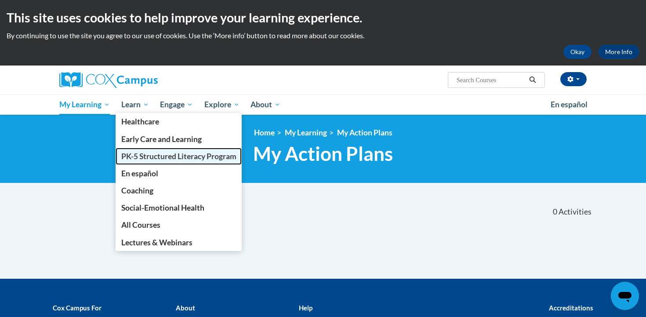
click at [137, 155] on span "PK-5 Structured Literacy Program" at bounding box center [178, 156] width 115 height 9
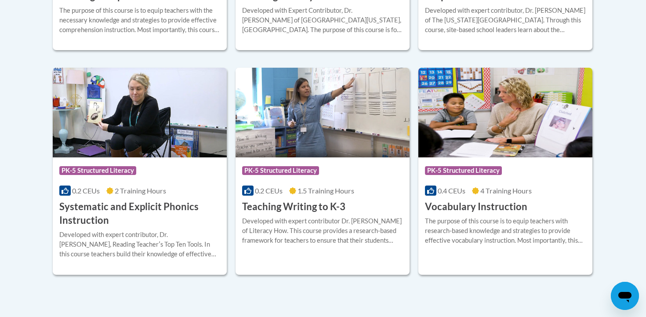
scroll to position [998, 0]
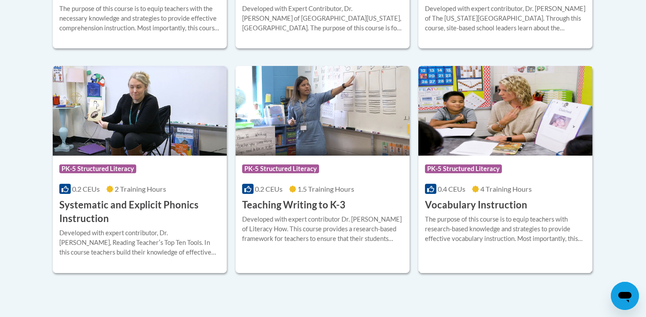
click at [475, 193] on div "Course Category: PK-5 Structured Literacy 0.4 CEUs 4 Training Hours COURSE Voca…" at bounding box center [505, 183] width 174 height 56
